Goal: Find specific page/section: Find specific page/section

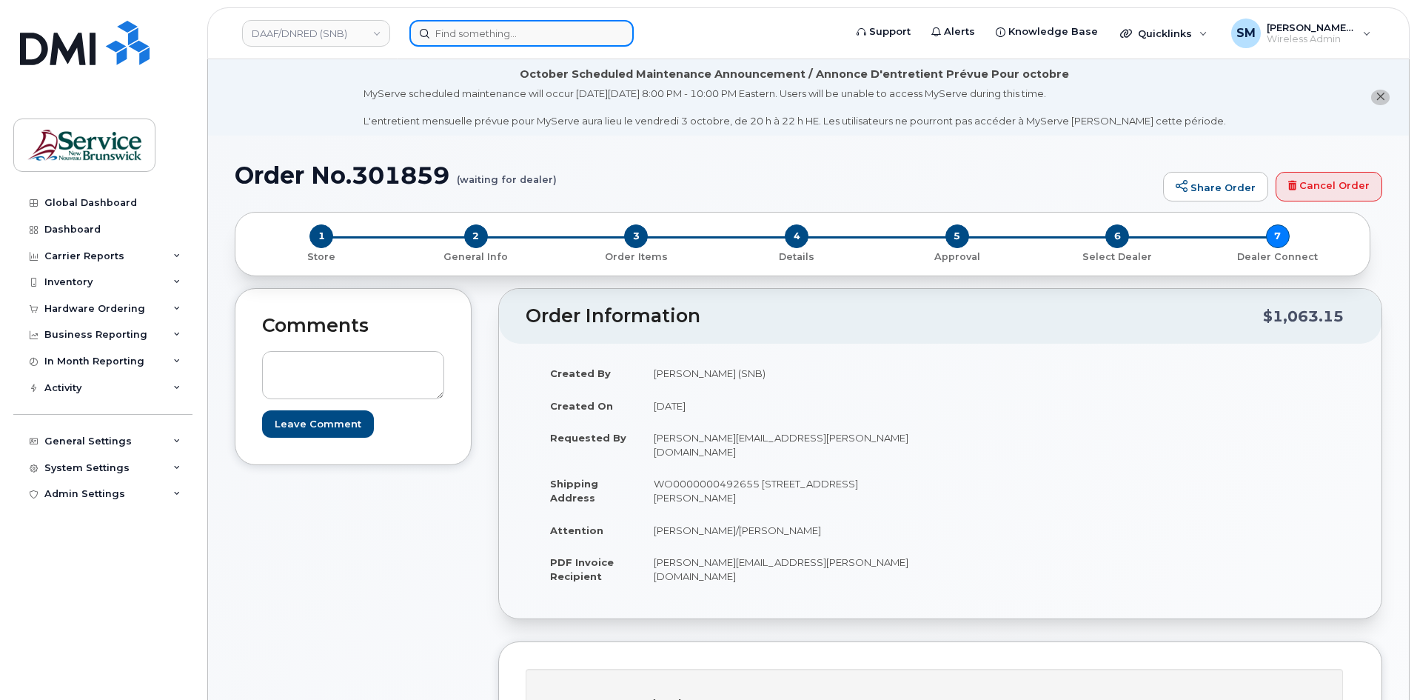
click at [434, 31] on input at bounding box center [522, 33] width 224 height 27
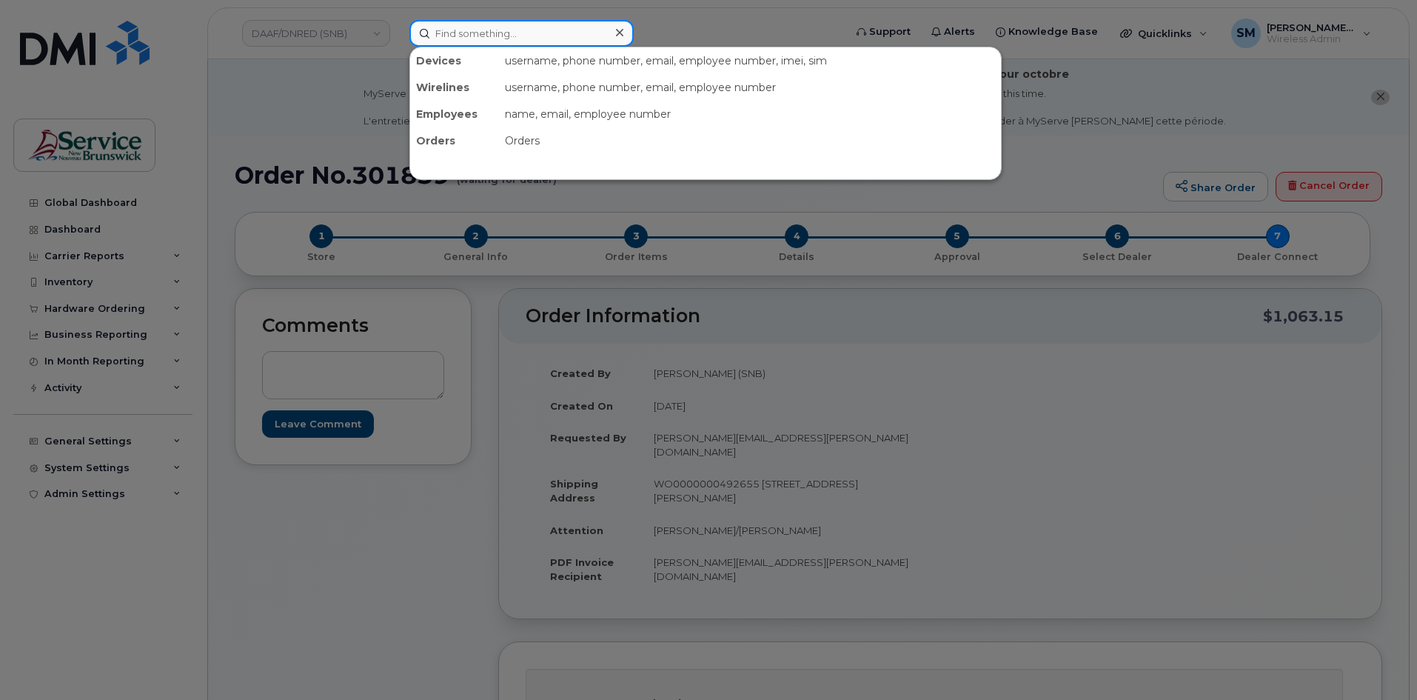
paste input "506) 229-0594"
type input "506) 229-0594"
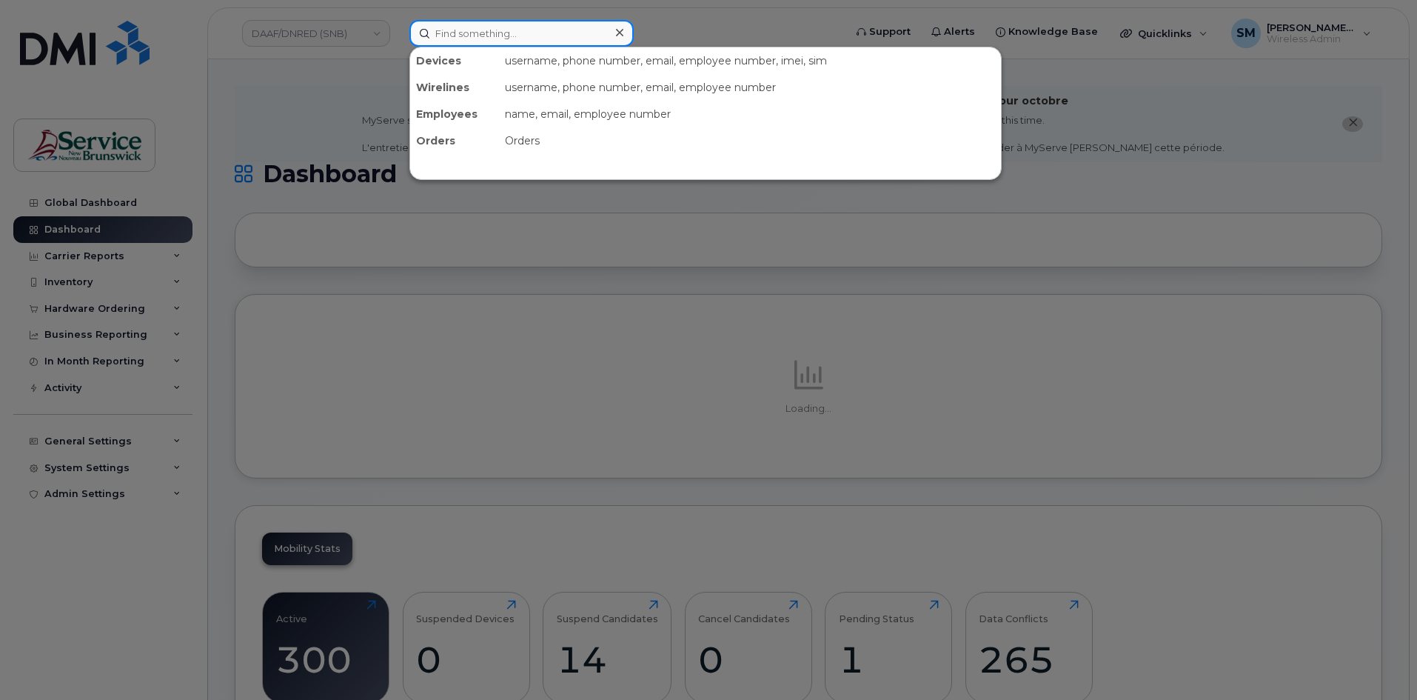
click at [485, 36] on input at bounding box center [522, 33] width 224 height 27
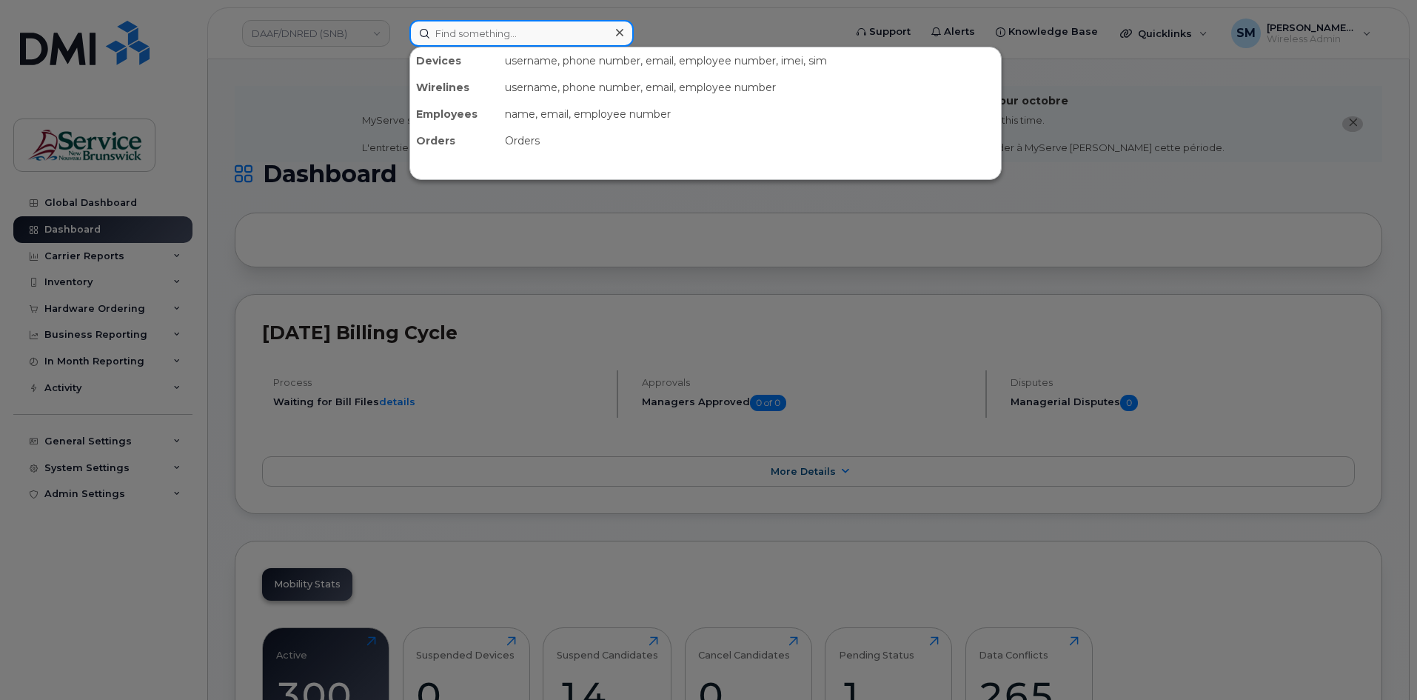
paste input "506) 229-0594"
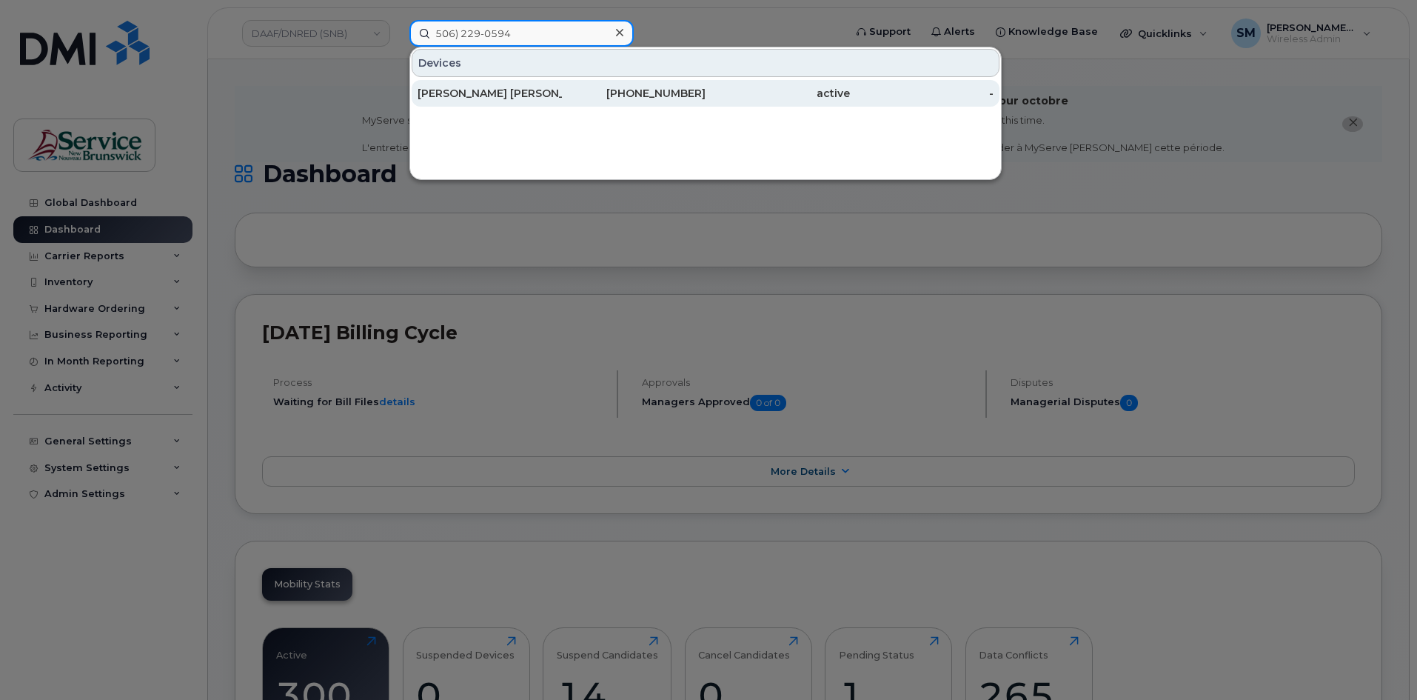
type input "506) 229-0594"
click at [469, 85] on div "[PERSON_NAME] [PERSON_NAME]" at bounding box center [490, 93] width 144 height 27
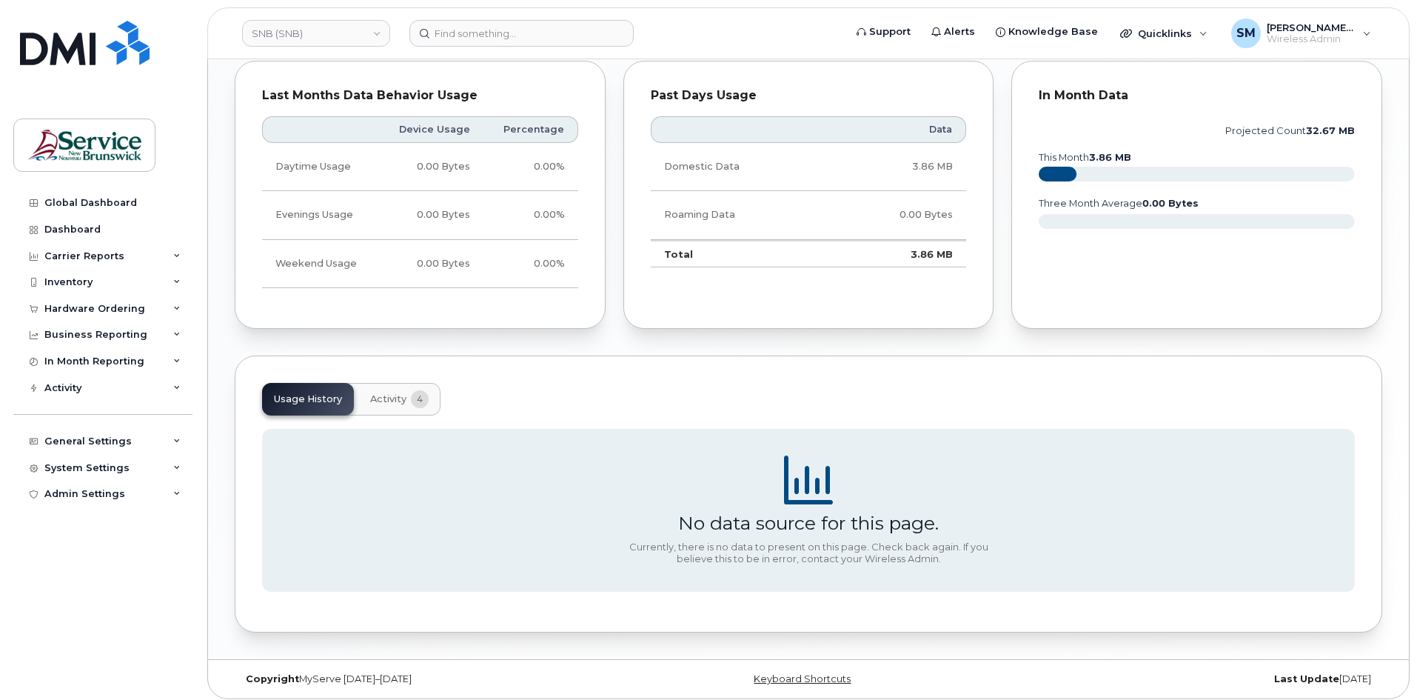
scroll to position [1106, 0]
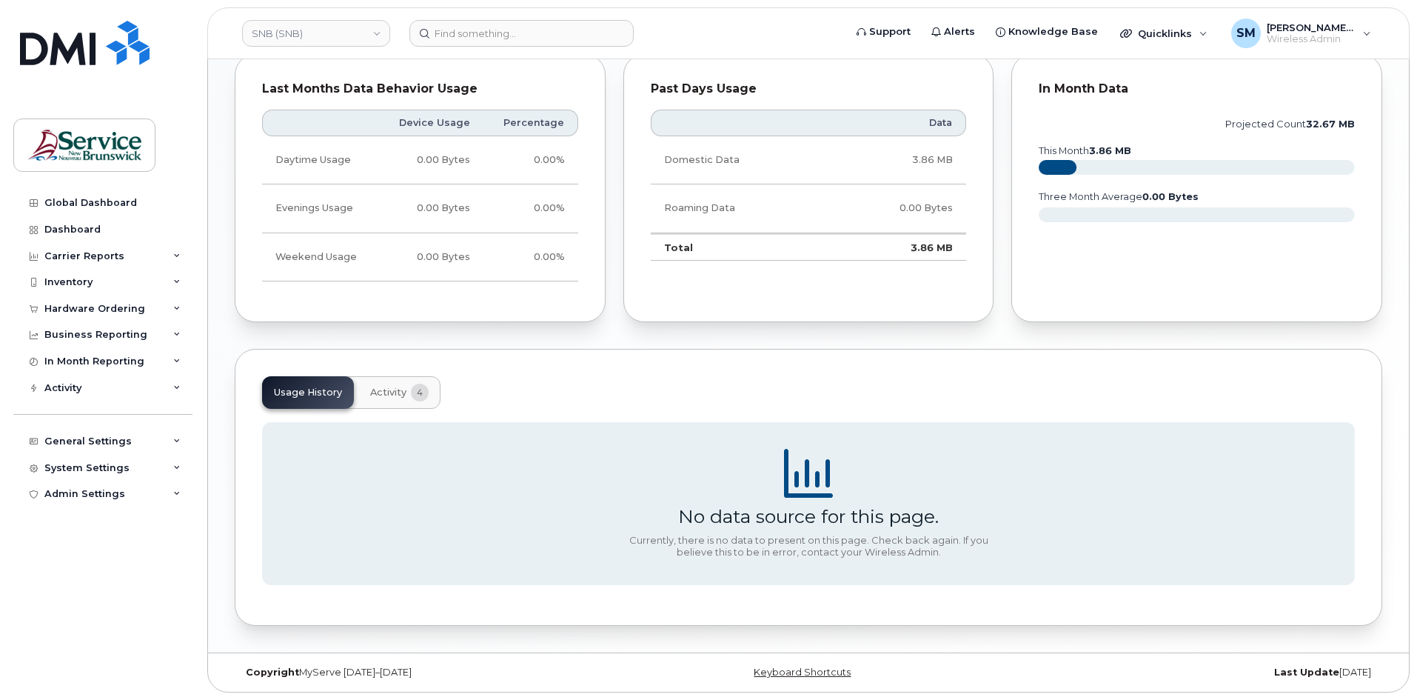
click at [399, 390] on span "Activity" at bounding box center [388, 393] width 36 height 12
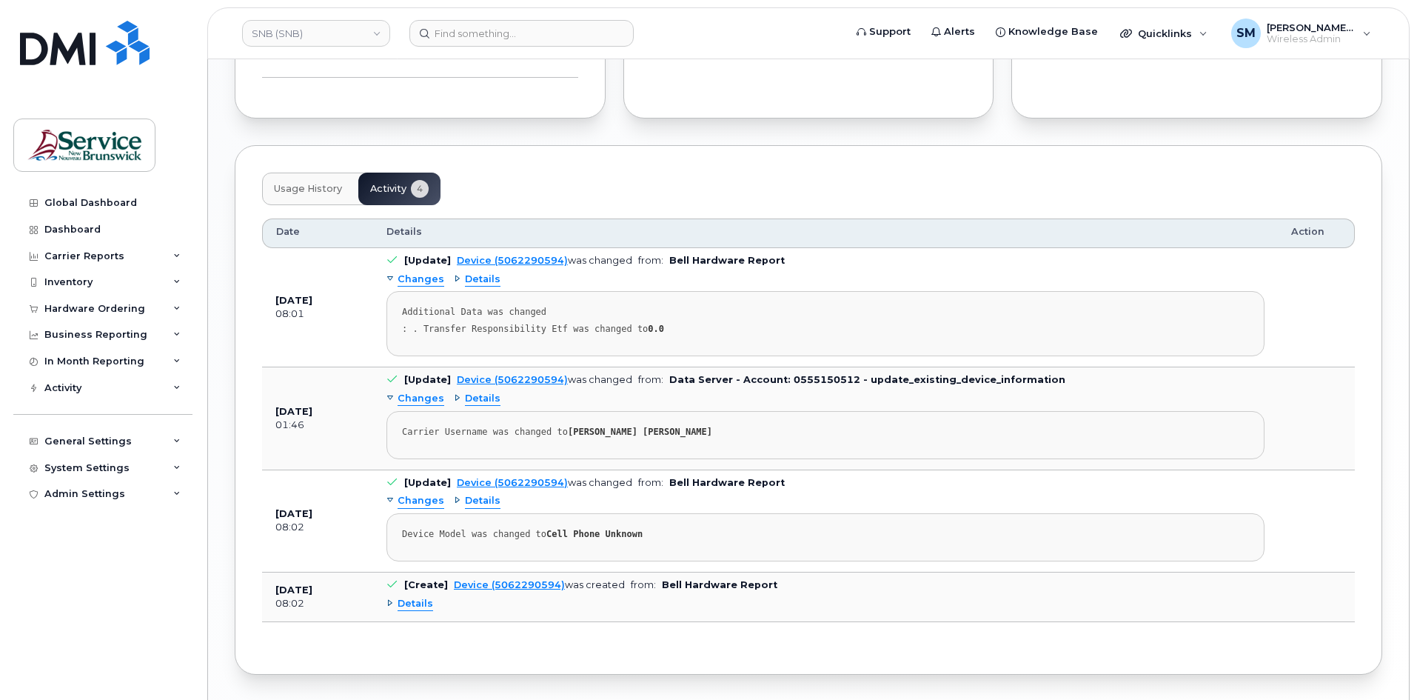
scroll to position [1285, 0]
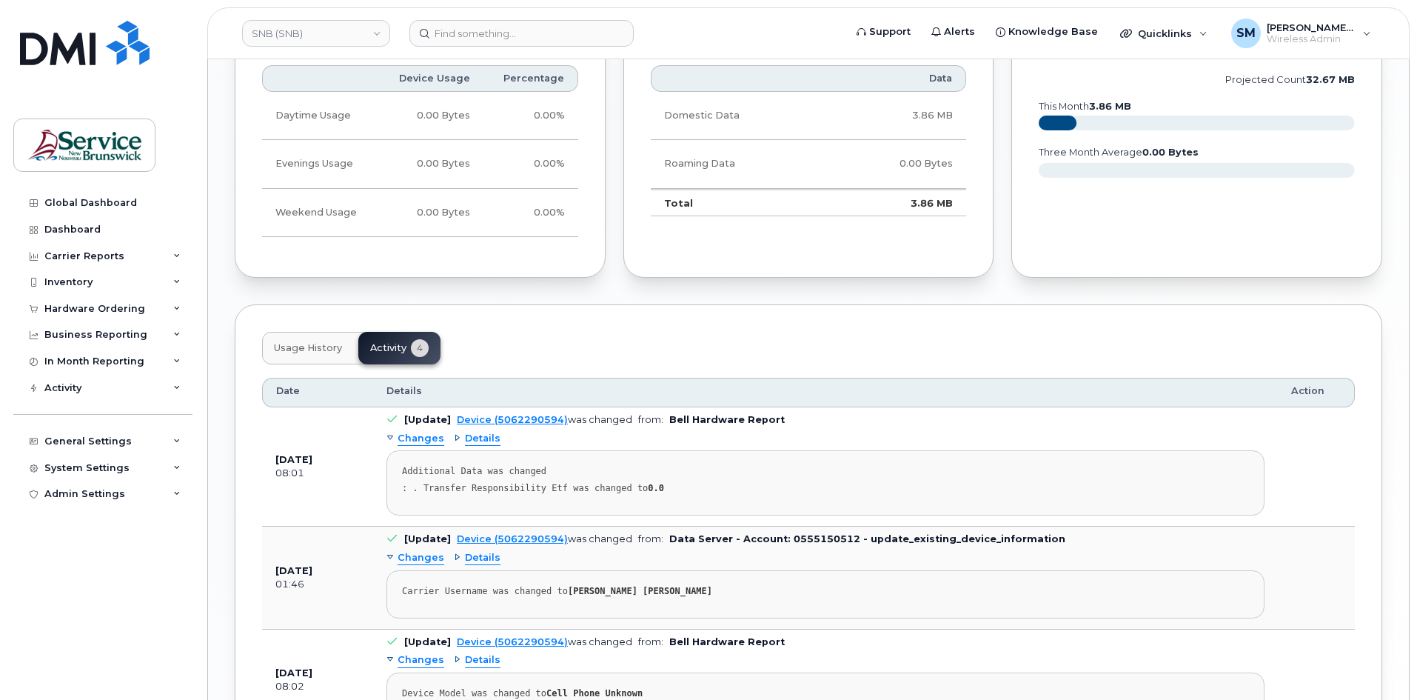
drag, startPoint x: 504, startPoint y: 316, endPoint x: 491, endPoint y: 309, distance: 15.2
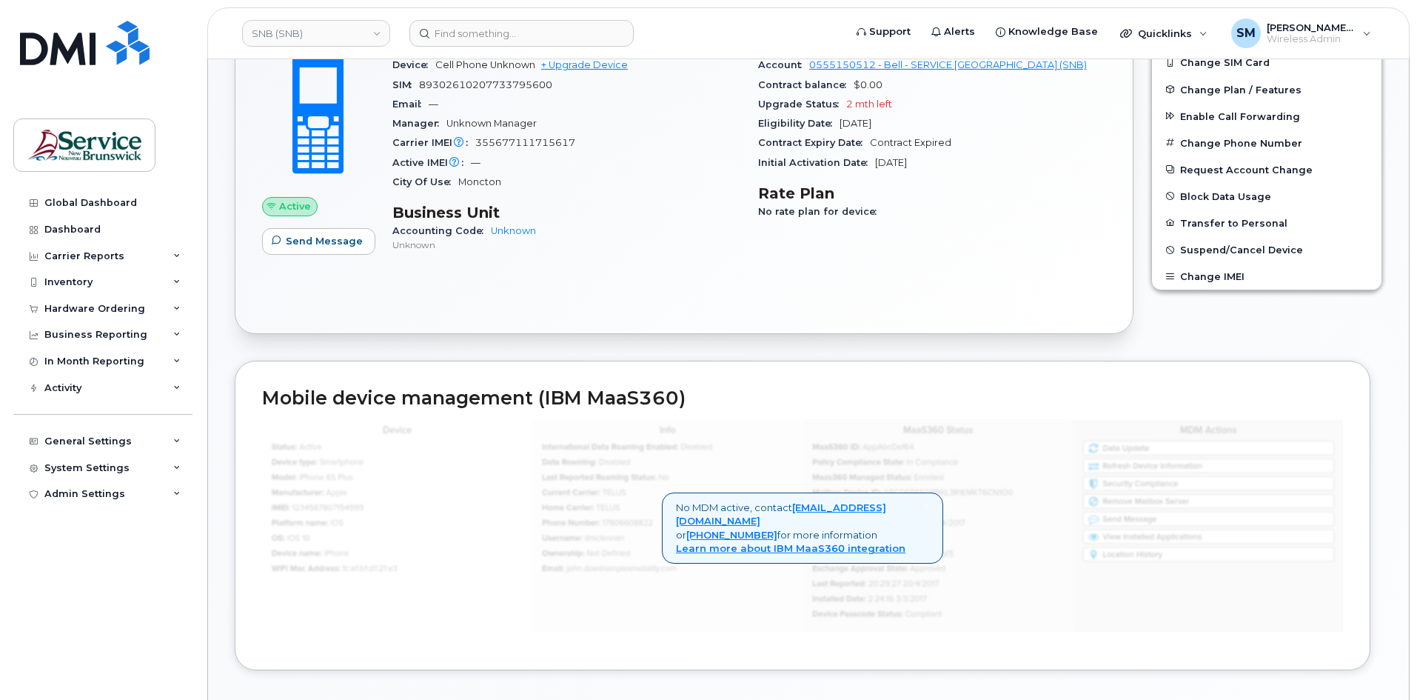
scroll to position [396, 0]
